Goal: Information Seeking & Learning: Check status

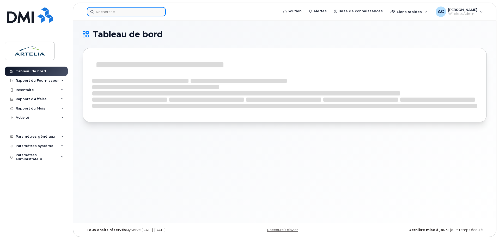
click at [101, 15] on input at bounding box center [126, 11] width 79 height 9
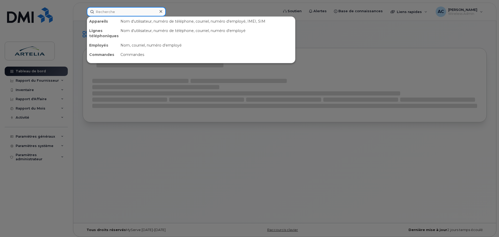
paste input "700,00 $ 110,00 $"
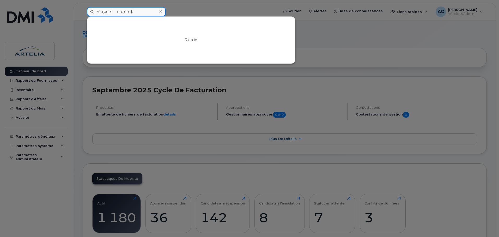
click at [120, 13] on input "700,00 $ 110,00 $" at bounding box center [126, 11] width 79 height 9
paste input "5813070052"
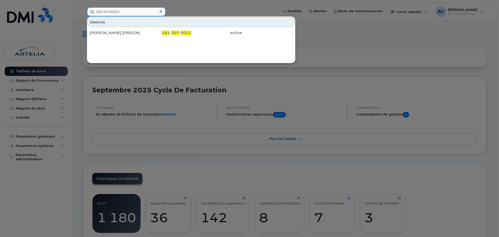
type input "5813070052"
click at [191, 7] on div at bounding box center [249, 118] width 499 height 237
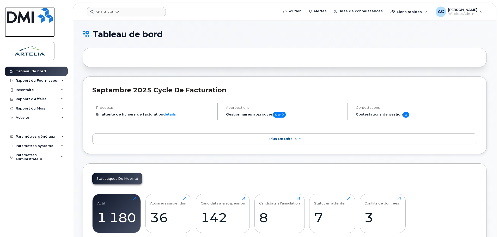
click at [18, 15] on img at bounding box center [30, 15] width 46 height 16
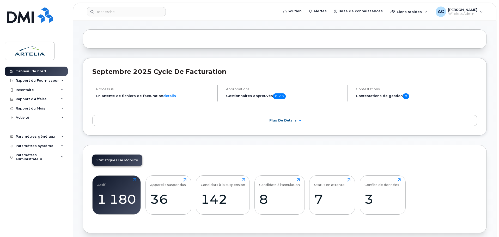
scroll to position [55, 0]
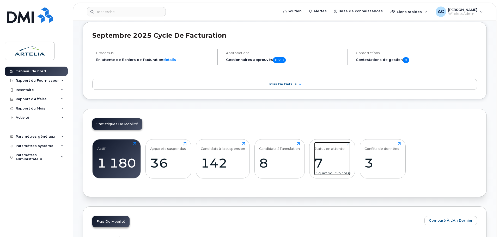
click at [327, 157] on div "7" at bounding box center [332, 163] width 36 height 15
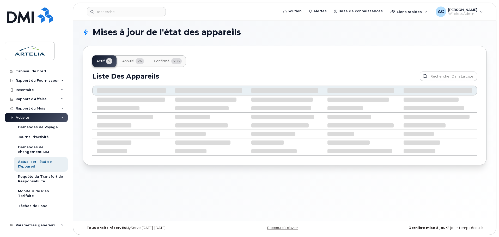
scroll to position [3, 0]
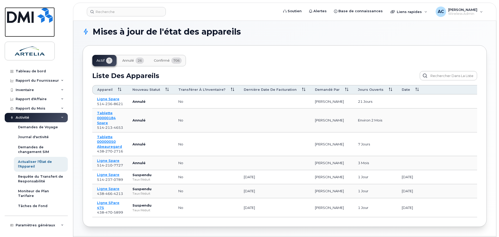
click at [23, 14] on img at bounding box center [30, 15] width 46 height 16
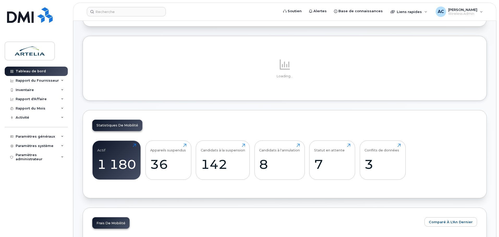
scroll to position [78, 0]
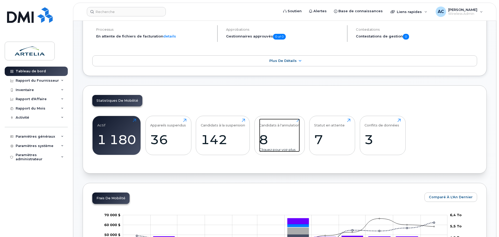
click at [277, 136] on div "8" at bounding box center [279, 139] width 41 height 15
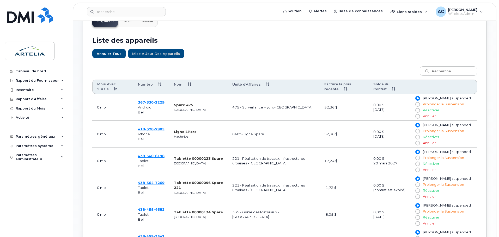
scroll to position [182, 0]
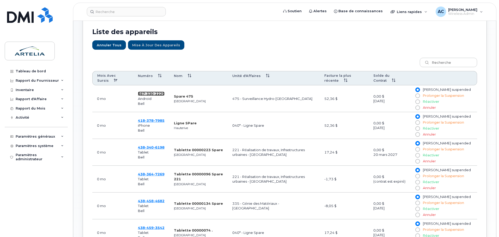
click at [150, 93] on span "330" at bounding box center [149, 94] width 9 height 4
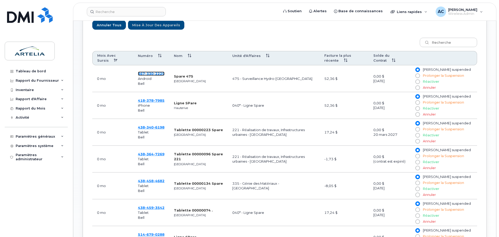
scroll to position [208, 0]
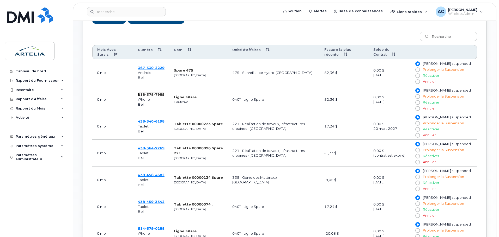
click at [150, 94] on span "378" at bounding box center [149, 94] width 9 height 4
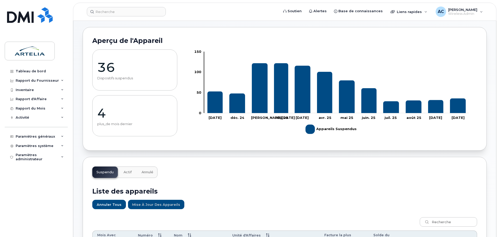
scroll to position [0, 0]
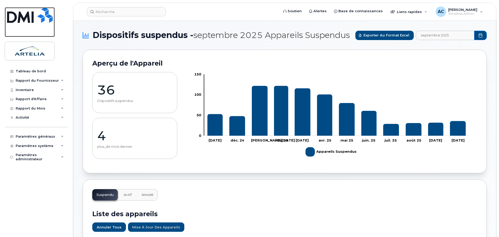
click at [34, 13] on img at bounding box center [30, 15] width 46 height 16
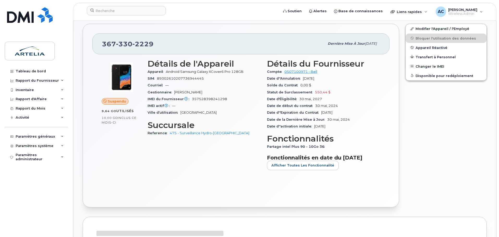
scroll to position [104, 0]
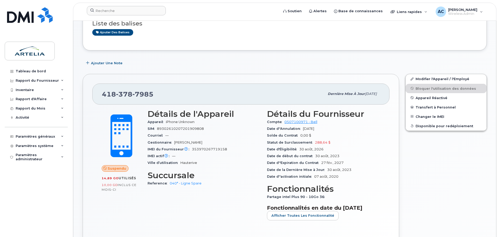
scroll to position [52, 0]
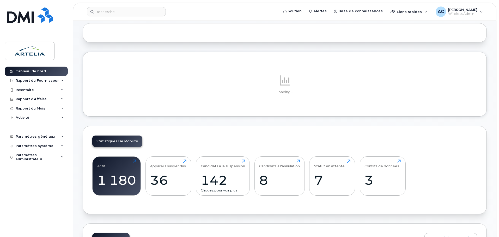
scroll to position [78, 0]
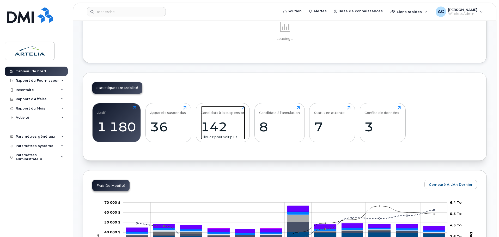
click at [214, 115] on div "Candidats à la suspension" at bounding box center [223, 110] width 44 height 9
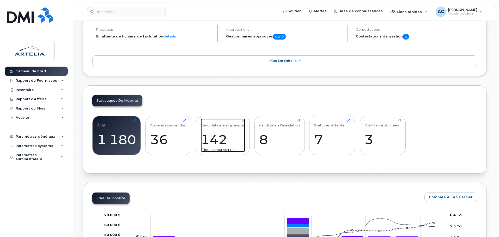
click at [212, 132] on div "142" at bounding box center [223, 139] width 44 height 15
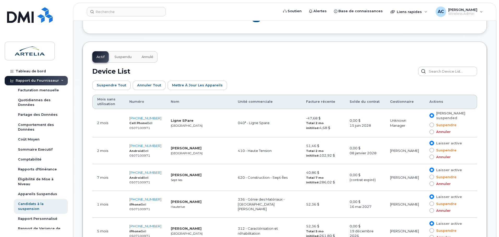
scroll to position [263, 0]
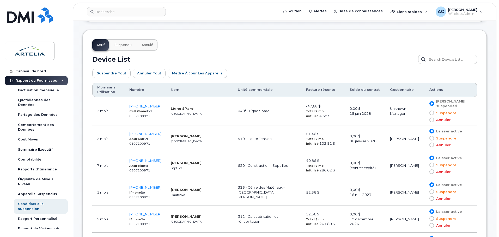
click at [104, 89] on th "Mois sans utilisation" at bounding box center [108, 90] width 32 height 14
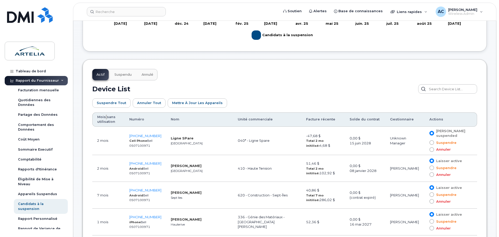
scroll to position [301, 0]
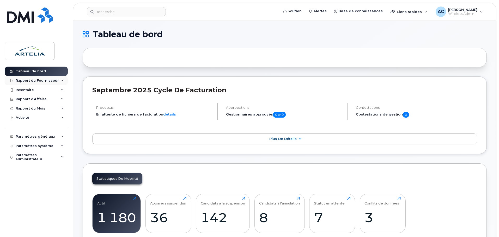
click at [62, 81] on icon at bounding box center [62, 80] width 3 height 3
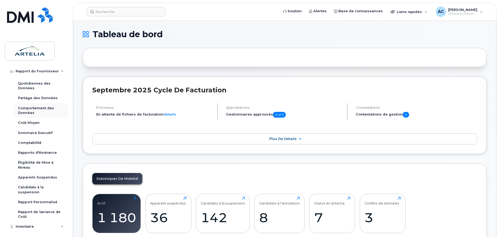
scroll to position [26, 0]
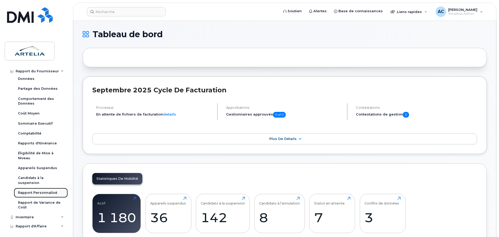
click at [44, 192] on div "Rapport Personnalisé" at bounding box center [37, 193] width 39 height 5
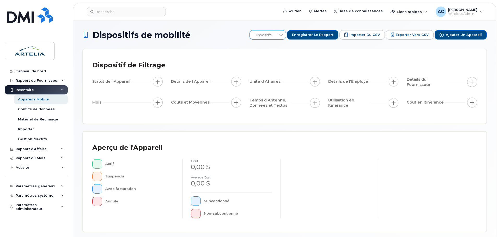
click at [283, 35] on icon at bounding box center [281, 35] width 4 height 4
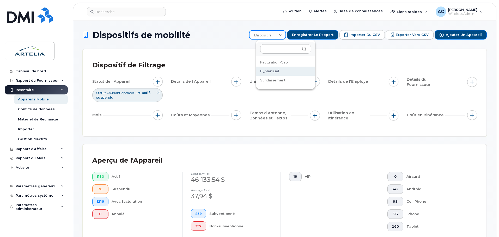
click at [271, 71] on span "IT_Mensuel" at bounding box center [269, 71] width 19 height 5
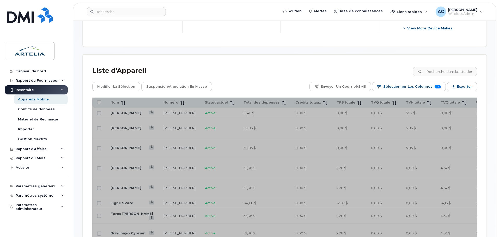
scroll to position [234, 0]
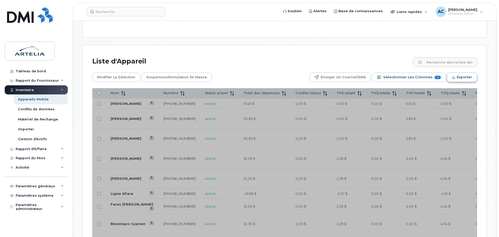
click at [464, 78] on span "Exporter" at bounding box center [463, 77] width 15 height 8
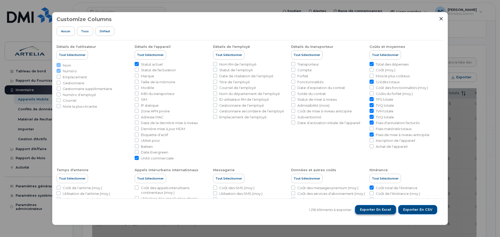
click at [383, 210] on span "Exporter en Excel" at bounding box center [375, 210] width 31 height 5
click at [440, 17] on icon "Close" at bounding box center [441, 18] width 3 height 3
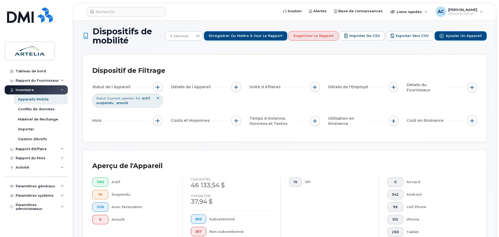
scroll to position [26, 0]
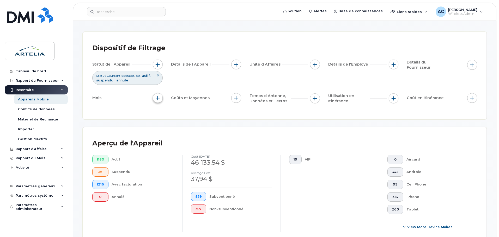
click at [157, 100] on span "button" at bounding box center [158, 98] width 4 height 4
click at [161, 114] on input "Cycle de Facturation" at bounding box center [159, 114] width 4 height 4
checkbox input "true"
click at [195, 137] on icon at bounding box center [196, 135] width 4 height 4
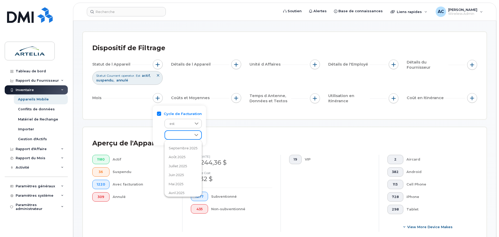
scroll to position [52, 0]
click at [182, 154] on span "août 2025" at bounding box center [177, 155] width 17 height 5
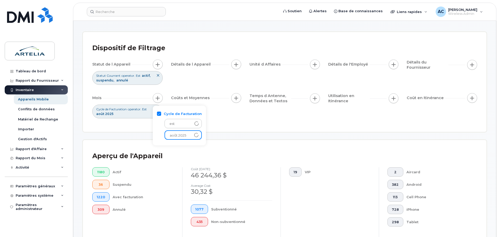
click at [252, 115] on div "Statut de l Appareil Statut Courrant operator. Est actif suspendu annulé Détail…" at bounding box center [284, 89] width 385 height 59
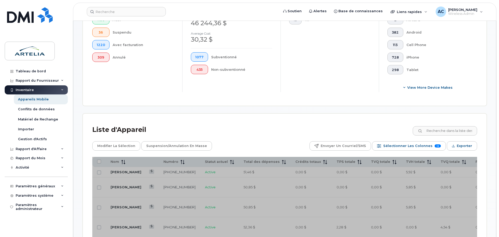
scroll to position [208, 0]
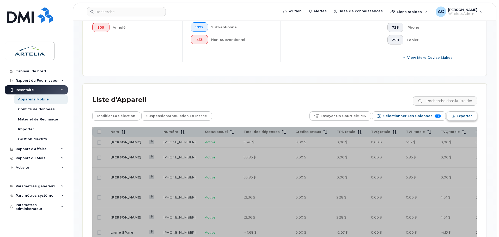
click at [461, 116] on span "Exporter" at bounding box center [463, 116] width 15 height 8
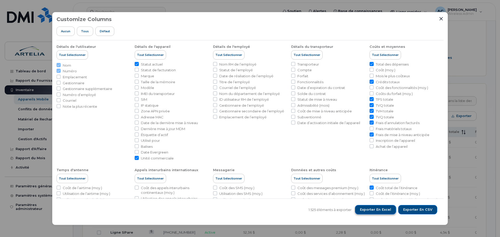
click at [368, 209] on span "Exporter en Excel" at bounding box center [375, 210] width 31 height 5
click at [442, 19] on icon "Close" at bounding box center [441, 19] width 4 height 4
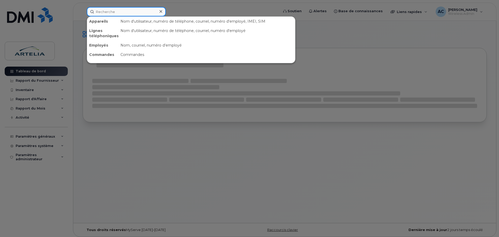
click at [104, 13] on input at bounding box center [126, 11] width 79 height 9
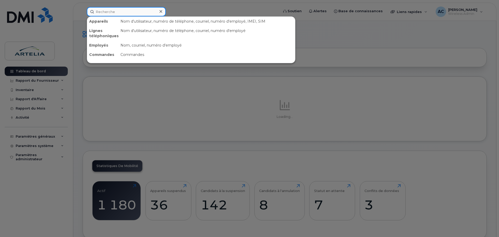
paste input "[PHONE_NUMBER]"
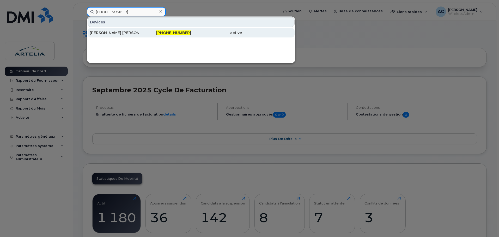
type input "[PHONE_NUMBER]"
click at [108, 33] on div "[PERSON_NAME] [PERSON_NAME]" at bounding box center [115, 32] width 51 height 5
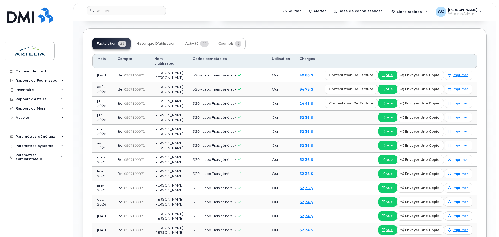
scroll to position [391, 0]
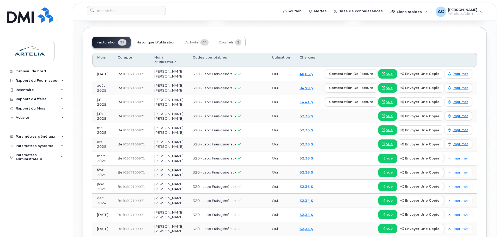
click at [163, 44] on span "Historique d’utilisation" at bounding box center [155, 42] width 39 height 4
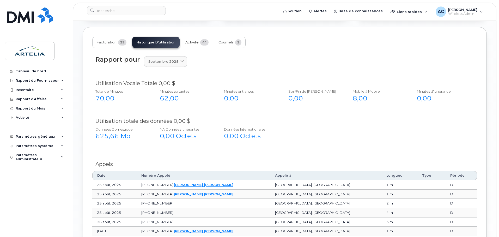
click at [192, 43] on span "Activité" at bounding box center [191, 42] width 13 height 4
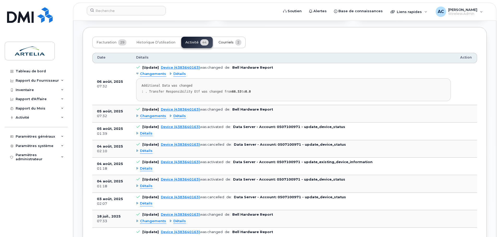
click at [226, 45] on span "Courriels" at bounding box center [225, 42] width 15 height 4
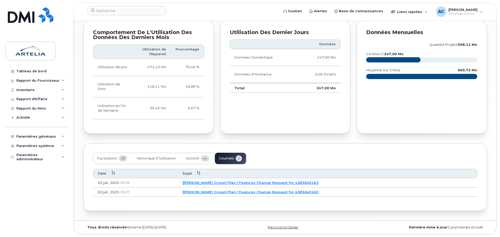
scroll to position [276, 0]
click at [241, 183] on link "[[PERSON_NAME] Group] Plan / Features Change Request for 4383640163" at bounding box center [250, 183] width 136 height 4
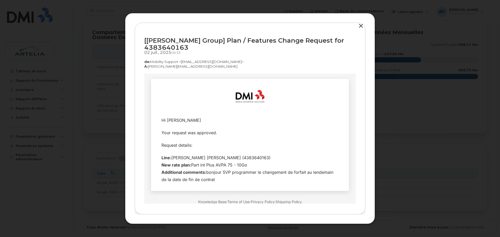
scroll to position [26, 0]
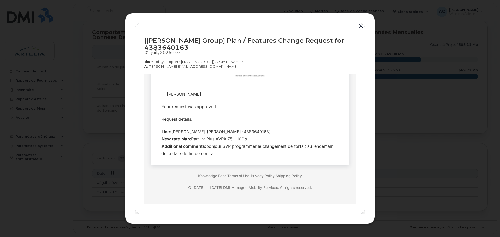
click at [361, 29] on button "button" at bounding box center [361, 25] width 8 height 7
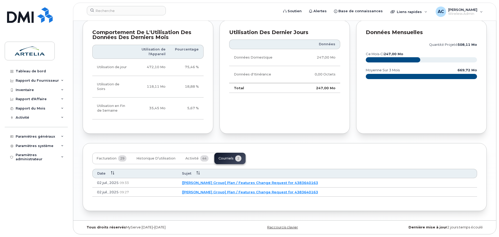
click at [243, 193] on link "[[PERSON_NAME] Group] Plan / Features Change Request for 4383640163" at bounding box center [250, 192] width 136 height 4
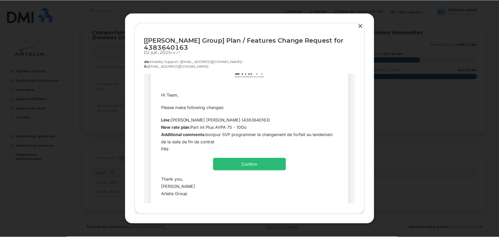
scroll to position [66, 0]
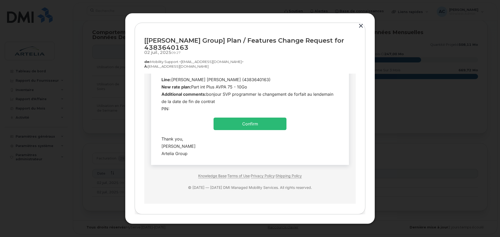
click at [362, 30] on button "button" at bounding box center [361, 25] width 8 height 7
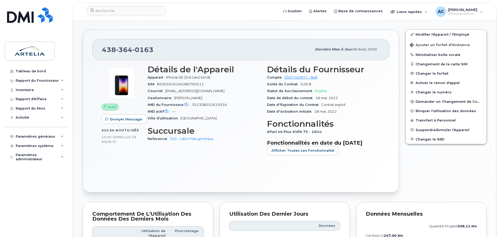
scroll to position [94, 0]
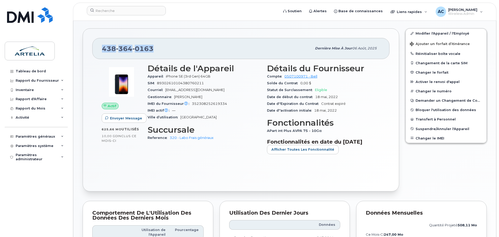
drag, startPoint x: 158, startPoint y: 46, endPoint x: 80, endPoint y: 46, distance: 77.1
click at [80, 46] on div "[PHONE_NUMBER] Dernière mise à jour 06 août, 2025 Actif Envoyer Message 625,66 …" at bounding box center [240, 109] width 323 height 169
copy span "[PHONE_NUMBER]"
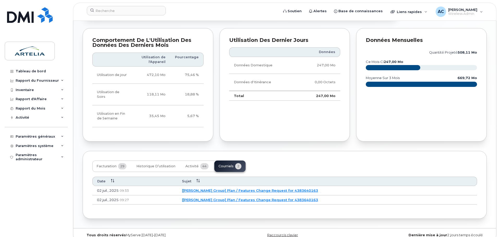
scroll to position [276, 0]
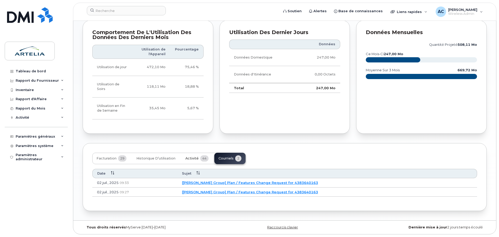
click at [187, 160] on span "Activité" at bounding box center [191, 159] width 13 height 4
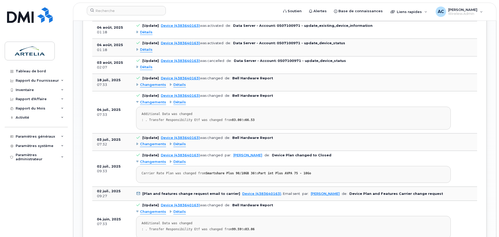
scroll to position [537, 0]
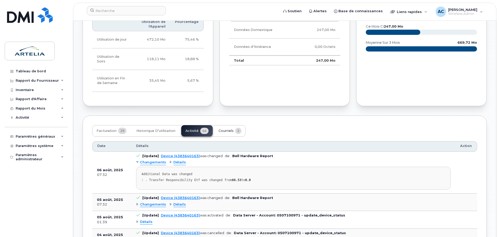
click at [226, 129] on button "Courriels 2" at bounding box center [229, 130] width 31 height 11
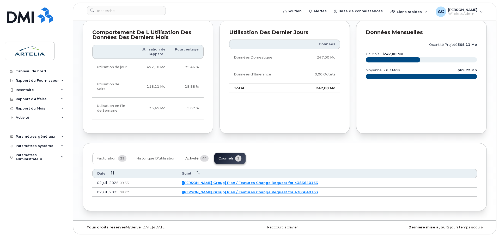
click at [190, 159] on span "Activité" at bounding box center [191, 159] width 13 height 4
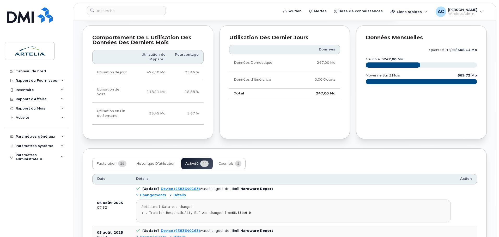
scroll to position [250, 0]
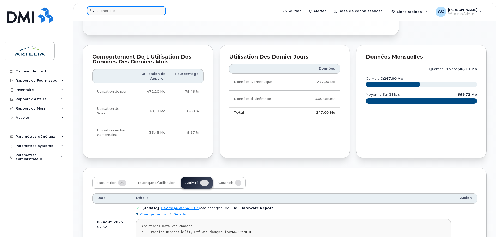
click at [115, 8] on input at bounding box center [126, 10] width 79 height 9
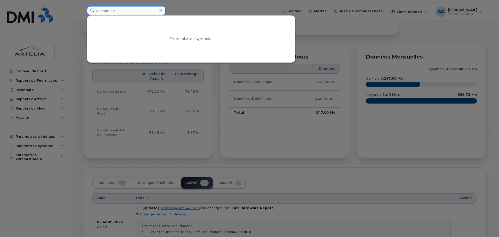
click at [119, 11] on input at bounding box center [126, 10] width 79 height 9
paste input "514-237-0789"
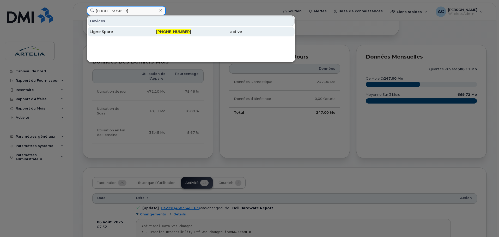
type input "514-237-0789"
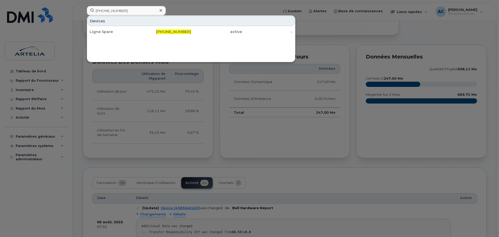
drag, startPoint x: 99, startPoint y: 33, endPoint x: 79, endPoint y: 1, distance: 37.3
click at [99, 33] on div "Ligne Spare" at bounding box center [115, 31] width 51 height 5
